Goal: Task Accomplishment & Management: Manage account settings

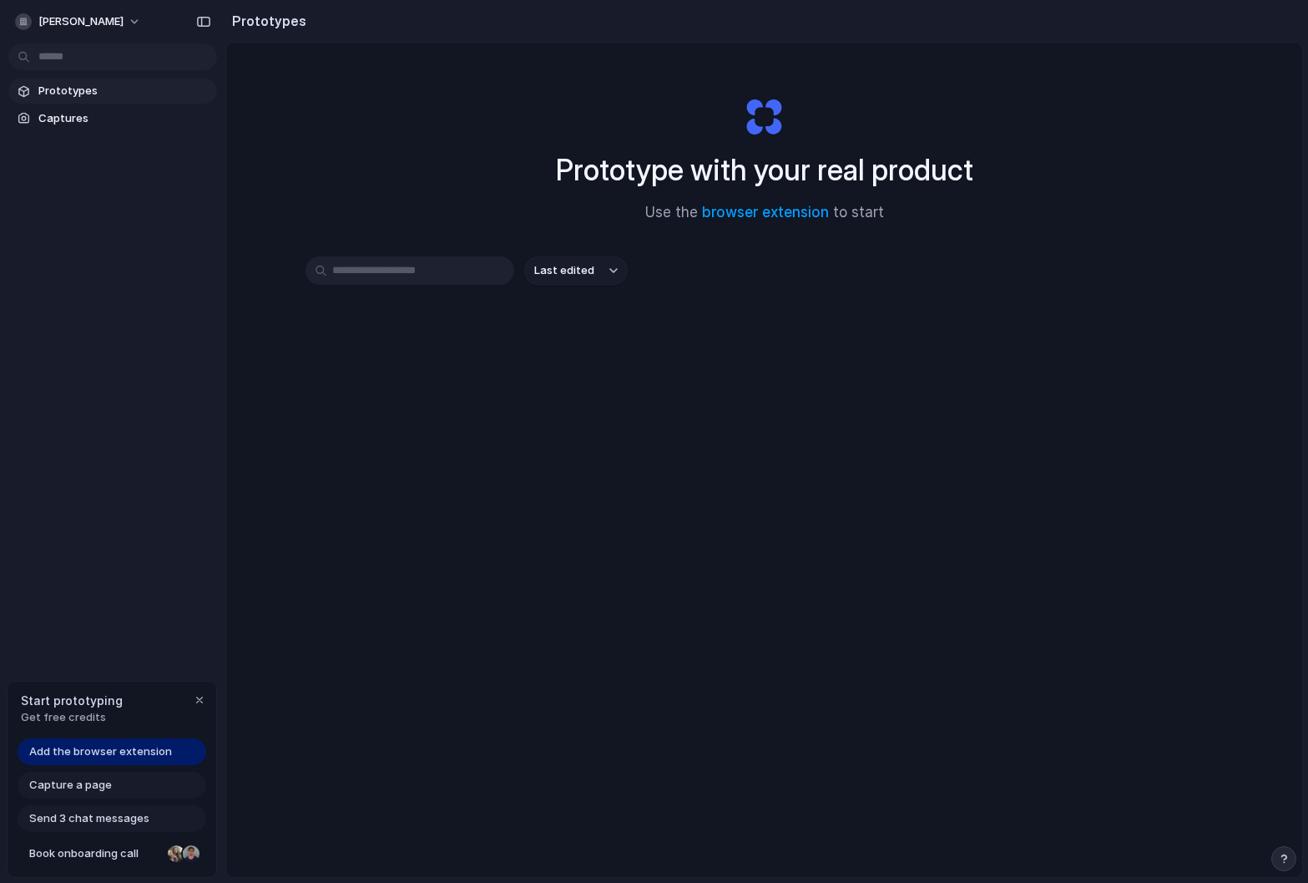
click at [95, 711] on span "Get free credits" at bounding box center [72, 717] width 102 height 17
click at [122, 16] on span "[PERSON_NAME]" at bounding box center [80, 21] width 85 height 17
click at [78, 68] on li "Settings" at bounding box center [81, 59] width 139 height 27
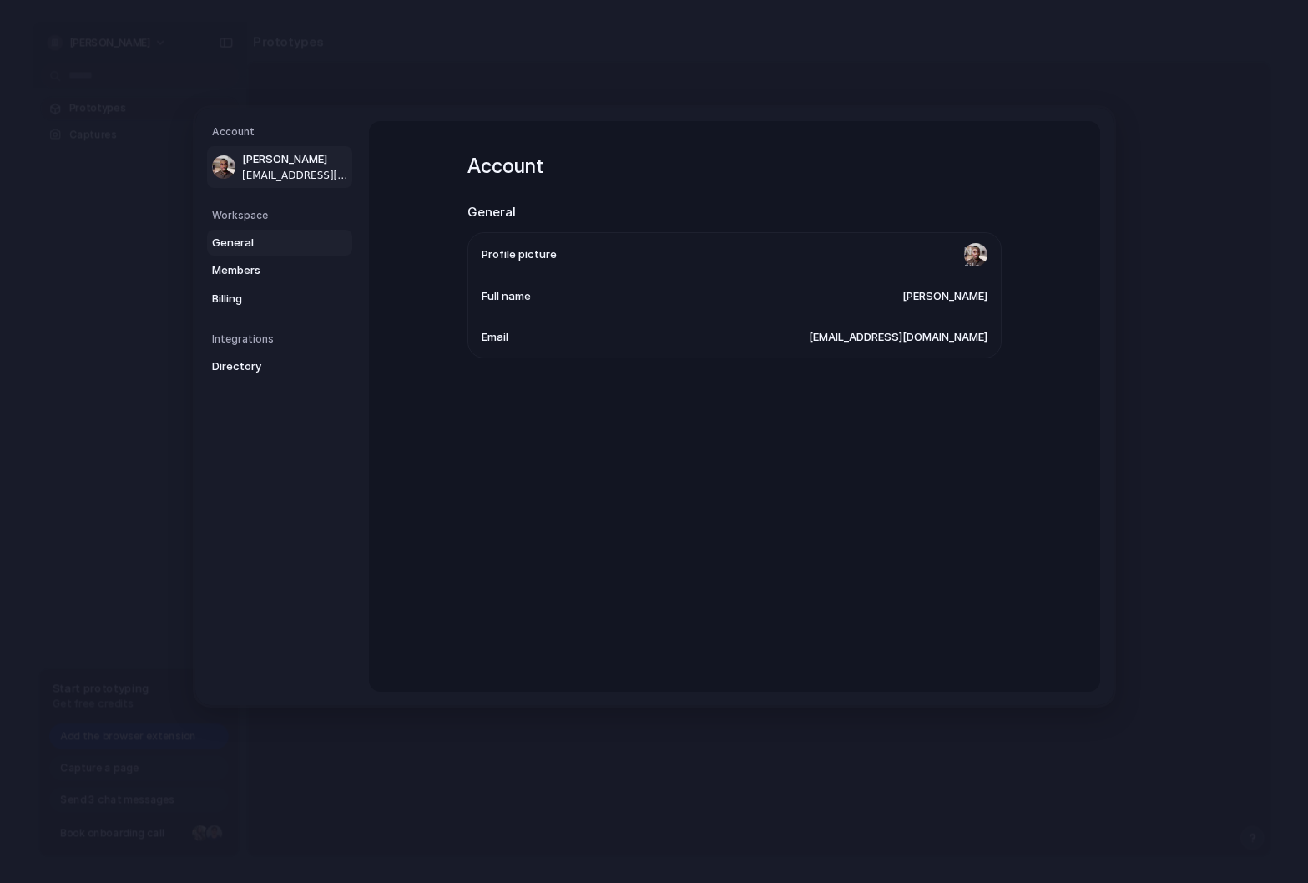
click at [241, 238] on span "General" at bounding box center [265, 242] width 107 height 17
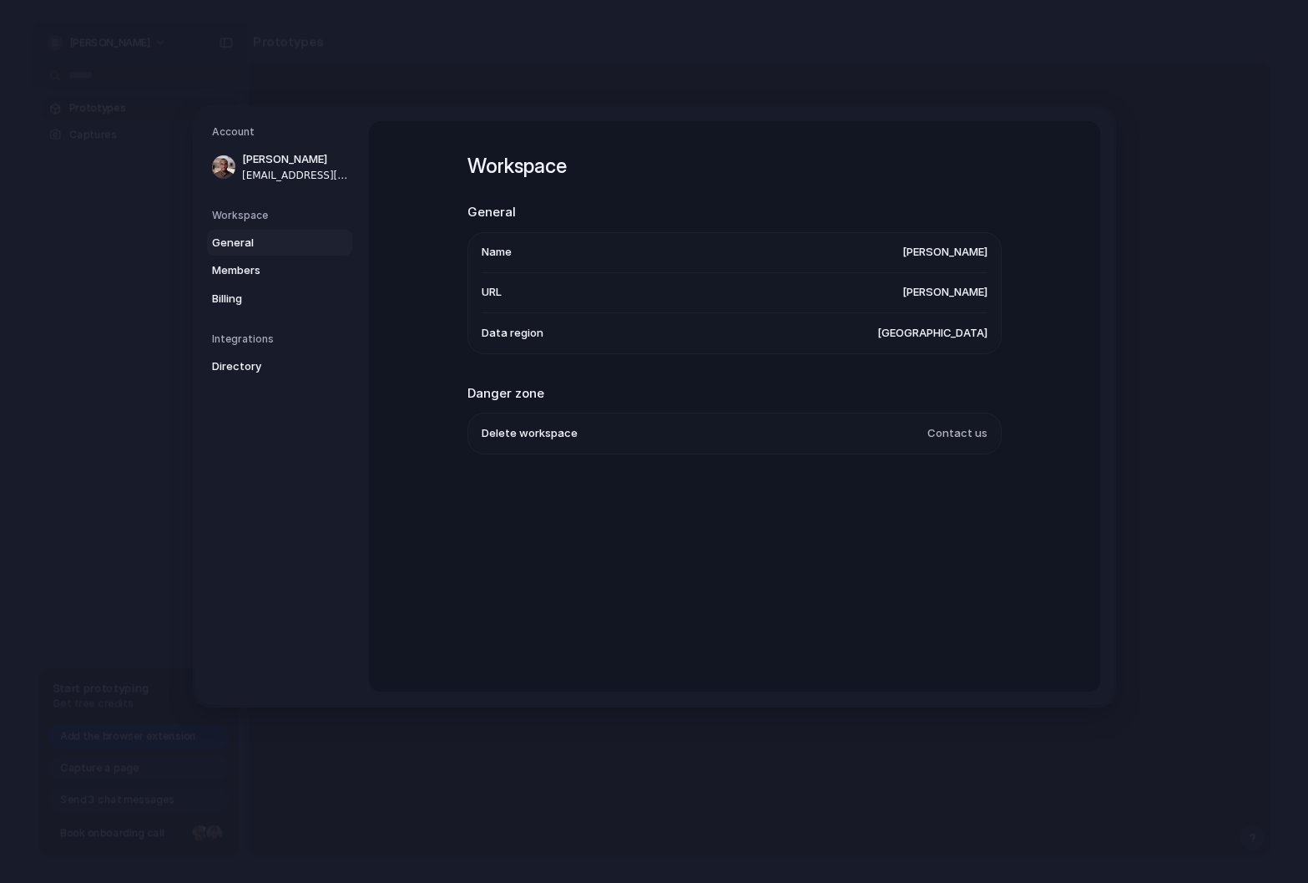
click at [921, 252] on span "[PERSON_NAME]" at bounding box center [945, 252] width 85 height 17
click at [936, 293] on span "[PERSON_NAME]" at bounding box center [945, 292] width 85 height 17
click at [257, 271] on span "Members" at bounding box center [265, 270] width 107 height 17
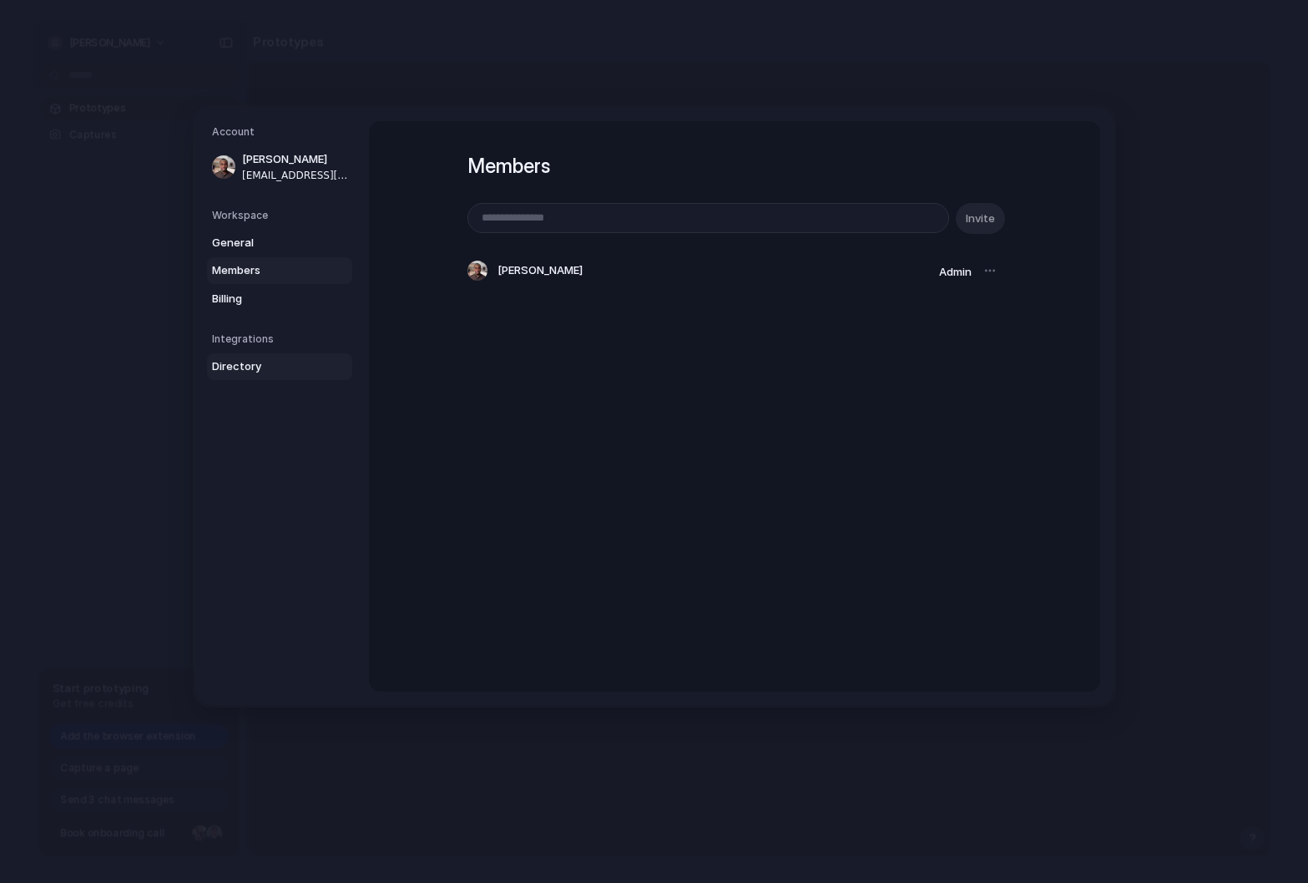
click at [256, 367] on span "Directory" at bounding box center [265, 366] width 107 height 17
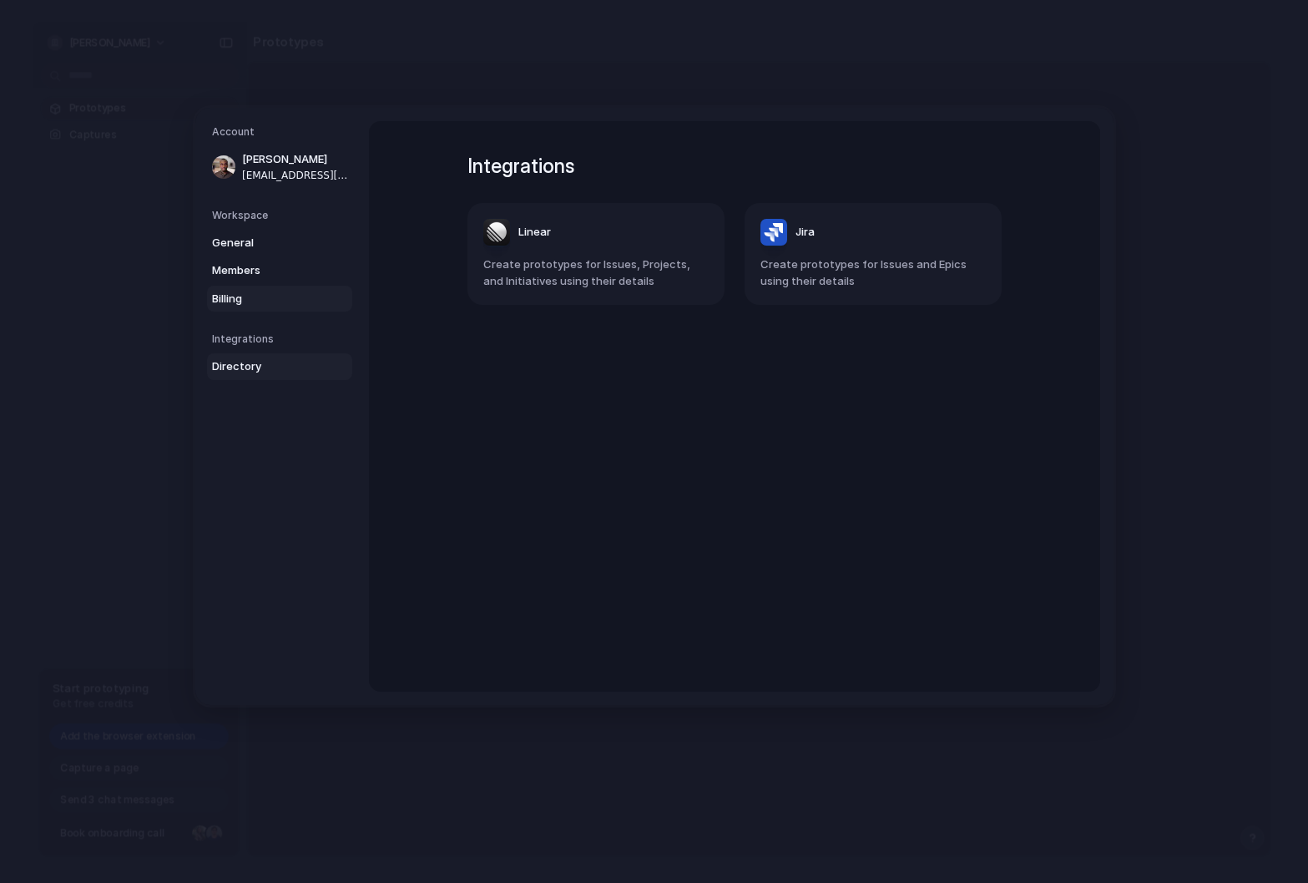
click at [239, 295] on span "Billing" at bounding box center [265, 298] width 107 height 17
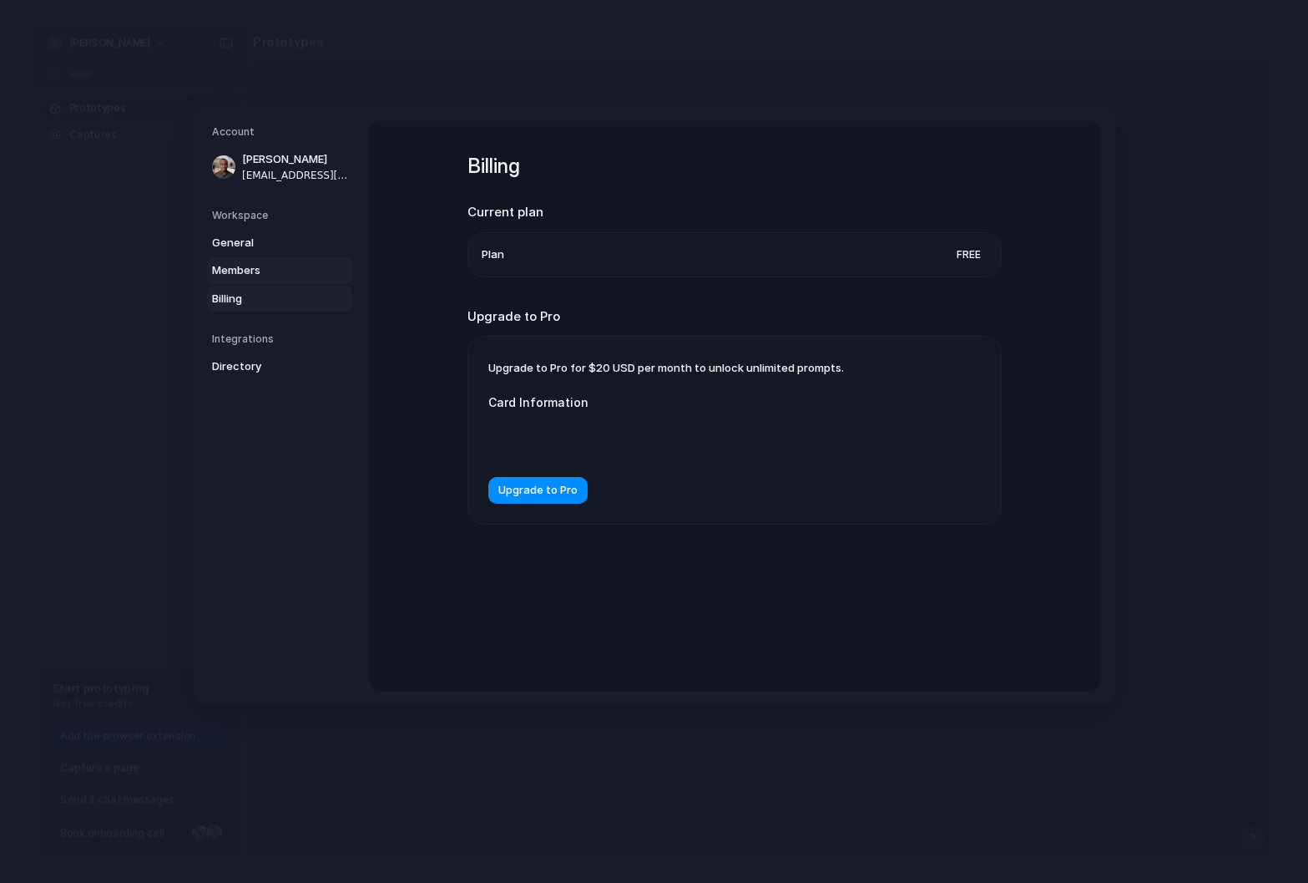
click at [241, 273] on span "Members" at bounding box center [265, 270] width 107 height 17
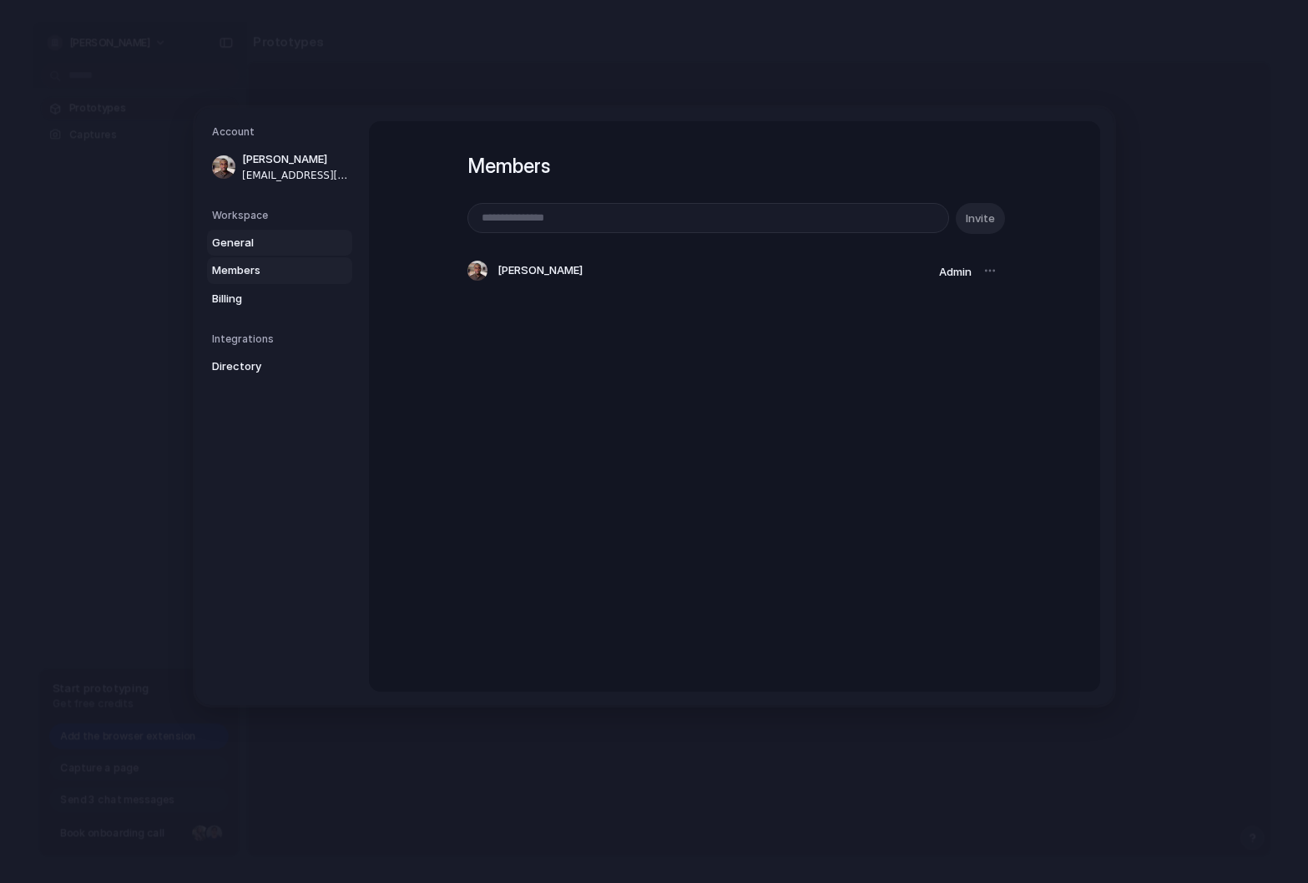
click at [244, 245] on span "General" at bounding box center [265, 242] width 107 height 17
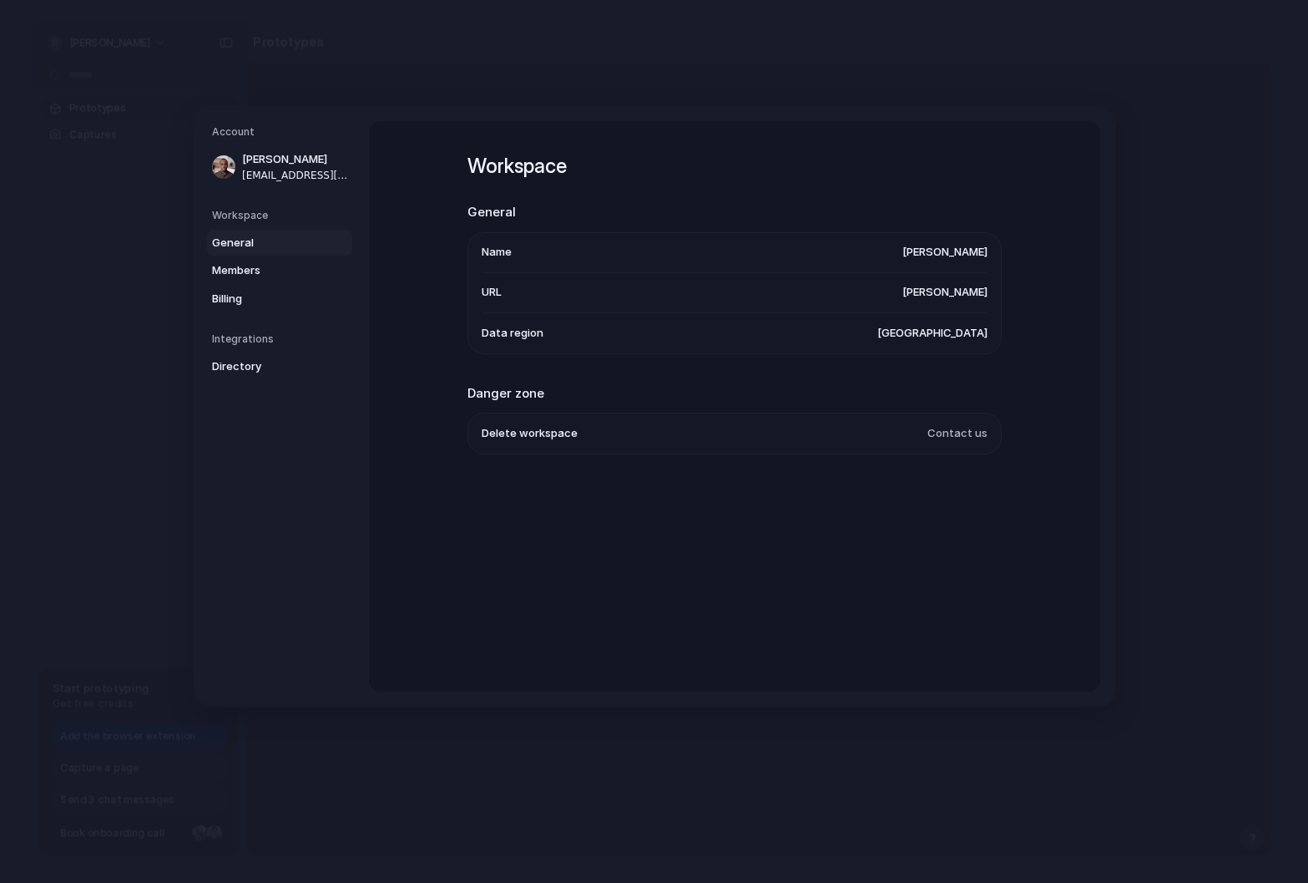
click at [526, 431] on span "Delete workspace" at bounding box center [530, 433] width 96 height 17
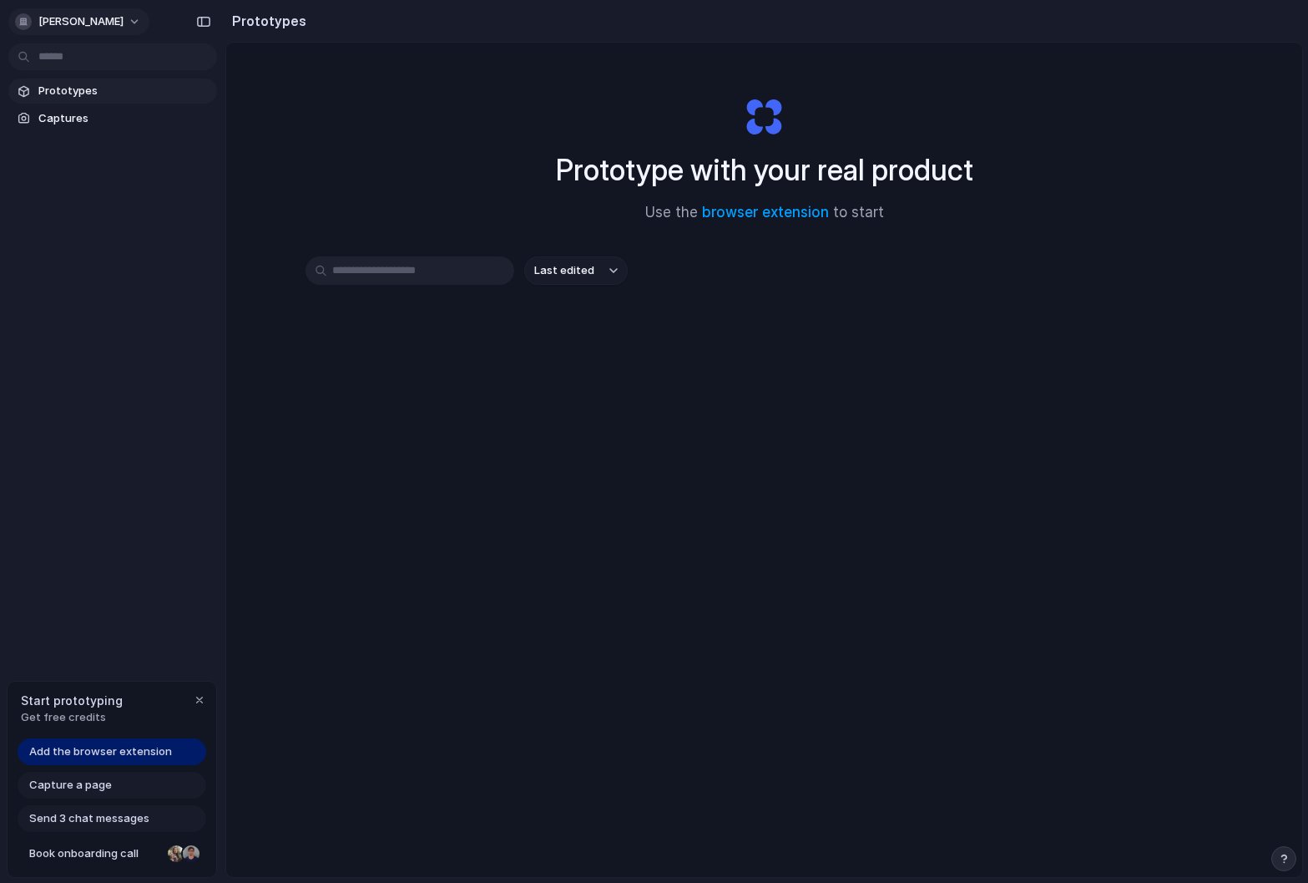
click at [111, 19] on span "[PERSON_NAME]" at bounding box center [80, 21] width 85 height 17
click at [65, 138] on span "Sign out" at bounding box center [60, 139] width 44 height 17
